Goal: Task Accomplishment & Management: Manage account settings

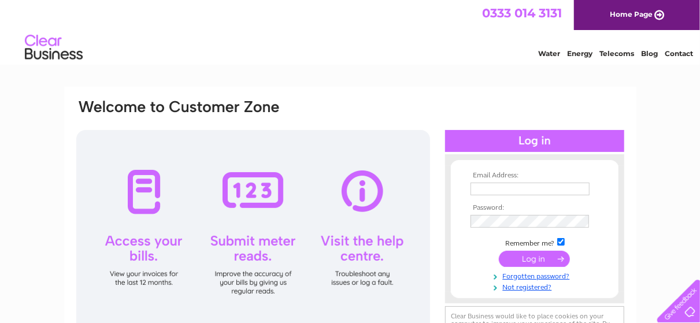
type input "[EMAIL_ADDRESS][DOMAIN_NAME]"
click at [526, 255] on input "submit" at bounding box center [534, 259] width 71 height 16
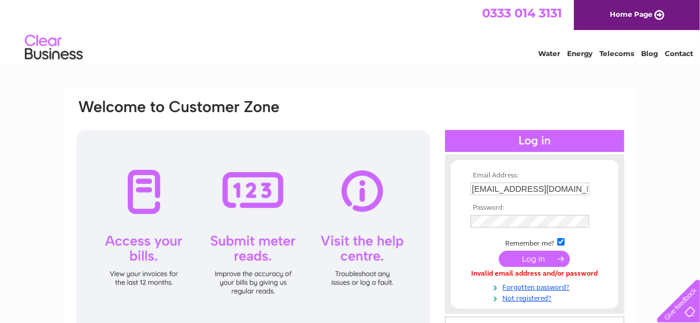
click at [518, 262] on input "submit" at bounding box center [534, 259] width 71 height 16
click at [542, 255] on input "submit" at bounding box center [534, 259] width 71 height 16
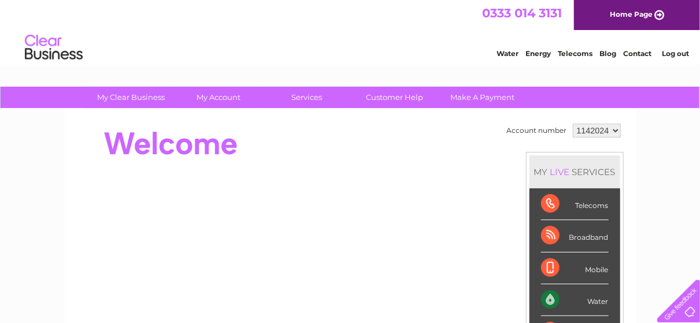
click at [621, 131] on td "1142024 3025906" at bounding box center [597, 131] width 54 height 20
click at [617, 131] on select "1142024 3025906" at bounding box center [596, 131] width 48 height 14
click at [614, 131] on select "1142024 3025906" at bounding box center [596, 131] width 48 height 14
